Goal: Information Seeking & Learning: Learn about a topic

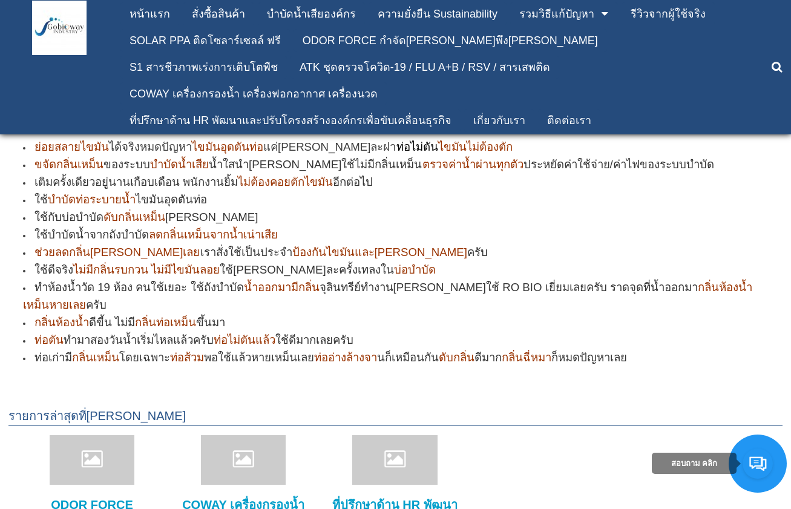
scroll to position [6715, 0]
click at [299, 62] on div "ATK ชุดตรวจโควิด-19 / FLU A+B / RSV / สารเสพติด" at bounding box center [424, 67] width 250 height 11
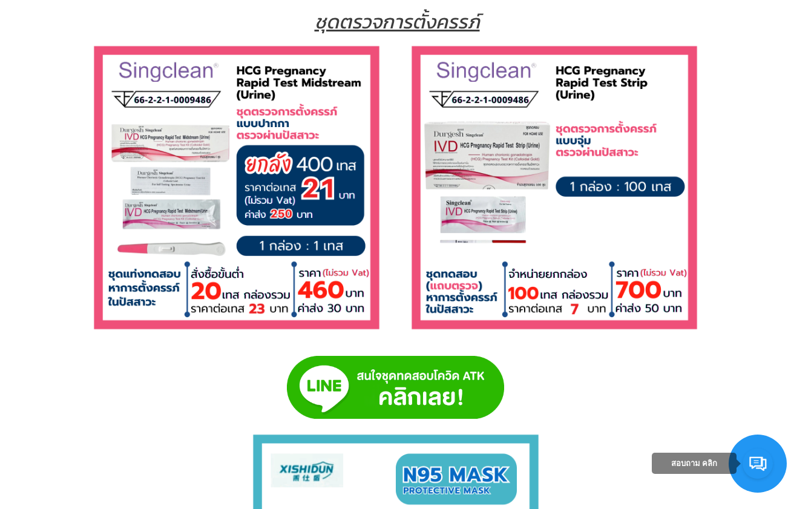
scroll to position [6654, 0]
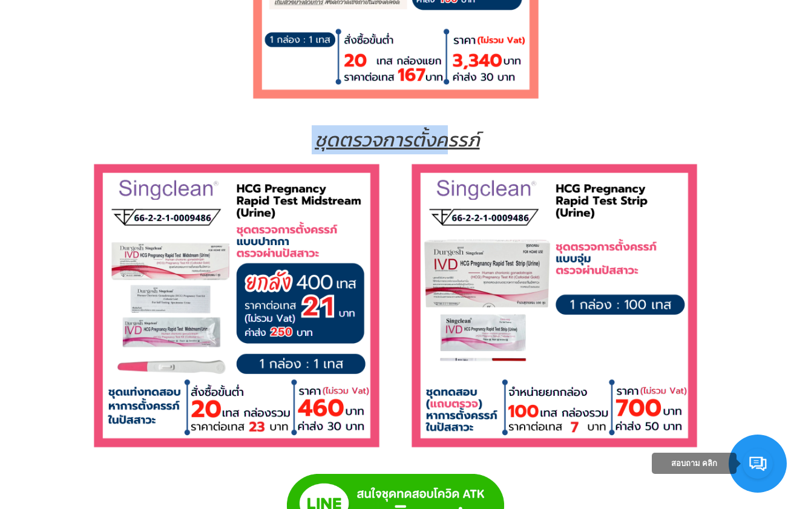
drag, startPoint x: 442, startPoint y: 144, endPoint x: 378, endPoint y: 139, distance: 63.7
click at [309, 128] on address "ชุดตรวจการตั้งครรภ์" at bounding box center [395, 139] width 763 height 29
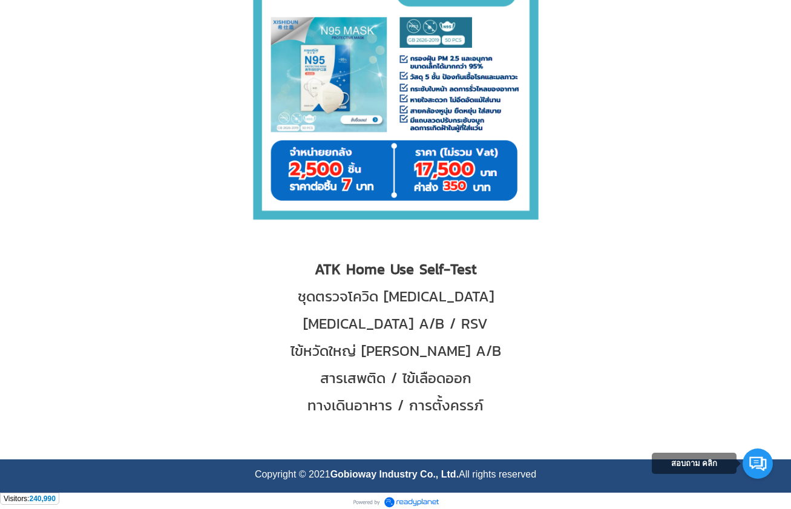
scroll to position [7273, 0]
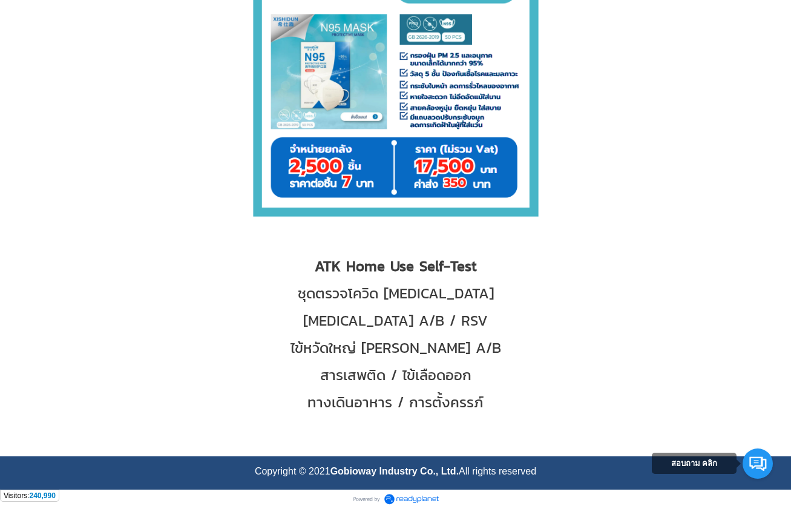
click at [562, 374] on p "สารเสพติด / ไข้เลือดออก" at bounding box center [395, 374] width 763 height 21
